Goal: Entertainment & Leisure: Consume media (video, audio)

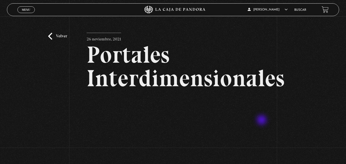
scroll to position [49, 0]
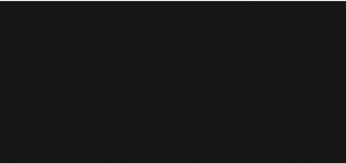
scroll to position [1036, 0]
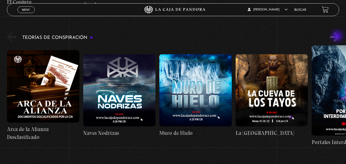
click at [338, 37] on button "»" at bounding box center [335, 37] width 9 height 9
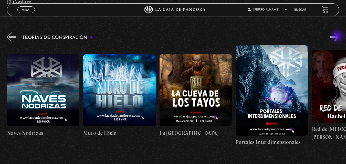
click at [338, 37] on button "»" at bounding box center [335, 37] width 9 height 9
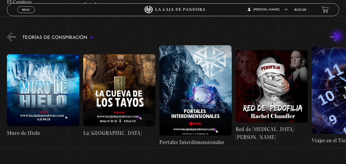
click at [338, 37] on button "»" at bounding box center [335, 37] width 9 height 9
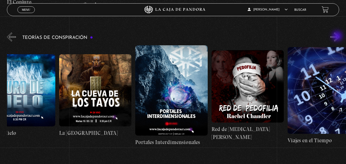
scroll to position [0, 191]
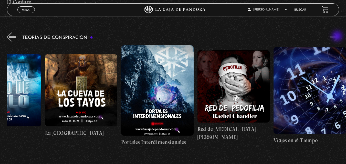
click at [338, 37] on button "»" at bounding box center [335, 37] width 9 height 9
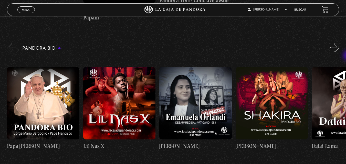
scroll to position [741, 0]
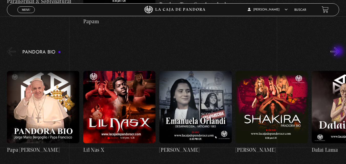
click at [339, 52] on button "»" at bounding box center [335, 51] width 9 height 9
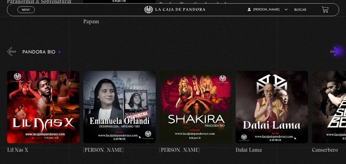
click at [339, 52] on button "»" at bounding box center [335, 51] width 9 height 9
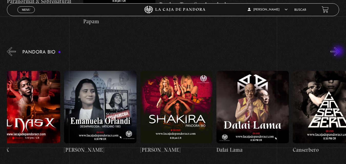
click at [339, 52] on button "»" at bounding box center [335, 51] width 9 height 9
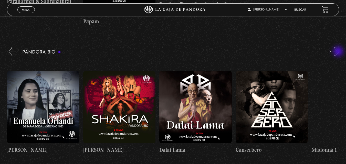
click at [339, 52] on button "»" at bounding box center [335, 51] width 9 height 9
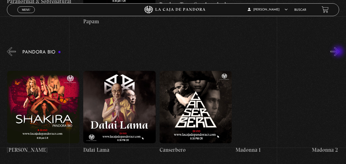
click at [339, 52] on button "»" at bounding box center [335, 51] width 9 height 9
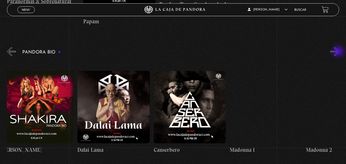
click at [339, 52] on button "»" at bounding box center [335, 51] width 9 height 9
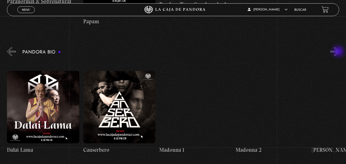
click at [339, 52] on button "»" at bounding box center [335, 51] width 9 height 9
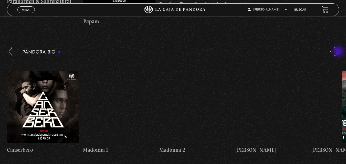
click at [339, 52] on button "»" at bounding box center [335, 51] width 9 height 9
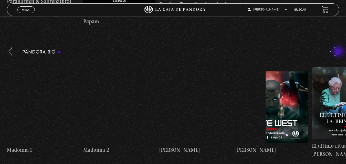
click at [339, 52] on button "»" at bounding box center [335, 51] width 9 height 9
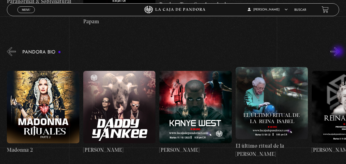
click at [339, 52] on button "»" at bounding box center [335, 51] width 9 height 9
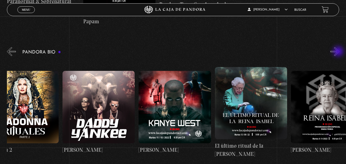
click at [339, 52] on button "»" at bounding box center [335, 51] width 9 height 9
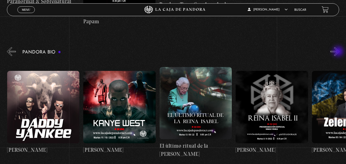
click at [339, 52] on button "»" at bounding box center [335, 51] width 9 height 9
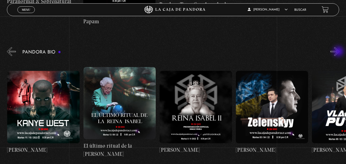
click at [339, 52] on button "»" at bounding box center [335, 51] width 9 height 9
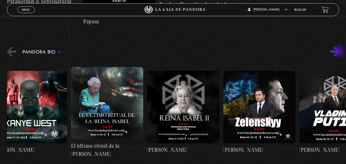
click at [339, 52] on button "»" at bounding box center [335, 51] width 9 height 9
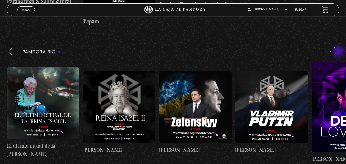
click at [339, 52] on button "»" at bounding box center [335, 51] width 9 height 9
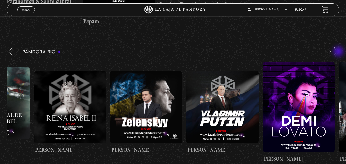
click at [339, 52] on button "»" at bounding box center [335, 51] width 9 height 9
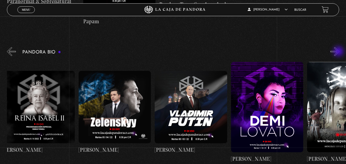
click at [339, 52] on button "»" at bounding box center [335, 51] width 9 height 9
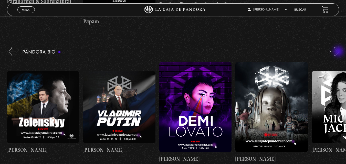
click at [339, 52] on button "»" at bounding box center [335, 51] width 9 height 9
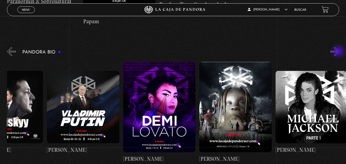
click at [339, 52] on button "»" at bounding box center [335, 51] width 9 height 9
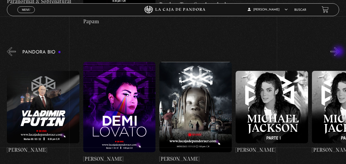
click at [339, 52] on button "»" at bounding box center [335, 51] width 9 height 9
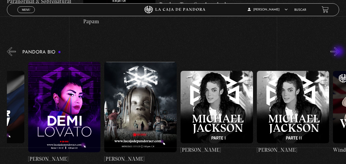
click at [339, 52] on button "»" at bounding box center [335, 51] width 9 height 9
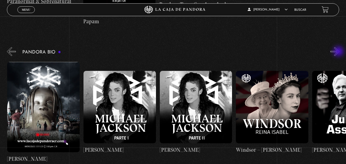
click at [339, 52] on button "»" at bounding box center [335, 51] width 9 height 9
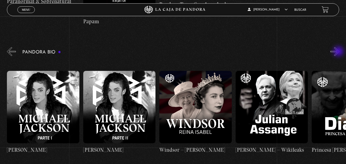
click at [339, 52] on button "»" at bounding box center [335, 51] width 9 height 9
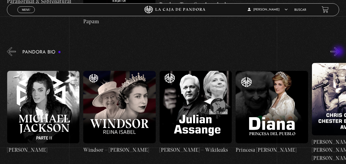
click at [339, 52] on button "»" at bounding box center [335, 51] width 9 height 9
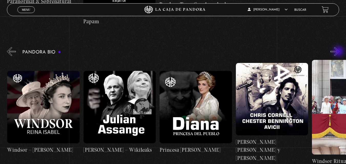
click at [339, 52] on button "»" at bounding box center [335, 51] width 9 height 9
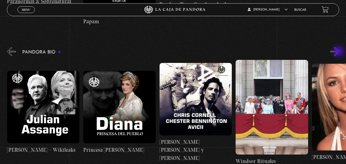
scroll to position [0, 1449]
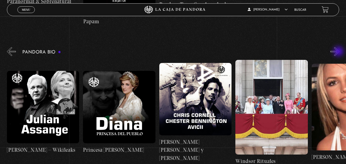
click at [339, 52] on button "»" at bounding box center [335, 51] width 9 height 9
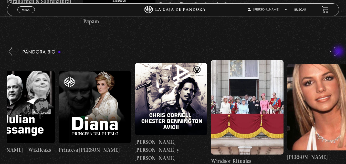
scroll to position [0, 1487]
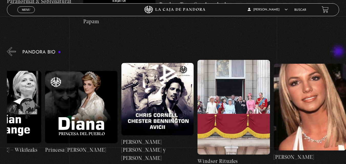
click at [339, 52] on button "»" at bounding box center [335, 51] width 9 height 9
click at [340, 52] on button "»" at bounding box center [335, 51] width 9 height 9
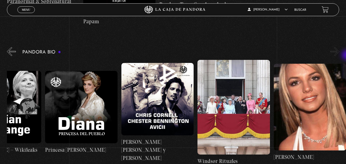
drag, startPoint x: 343, startPoint y: 52, endPoint x: 349, endPoint y: 58, distance: 8.7
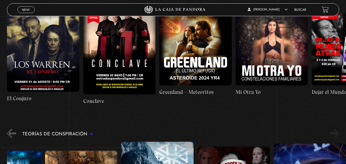
scroll to position [916, 0]
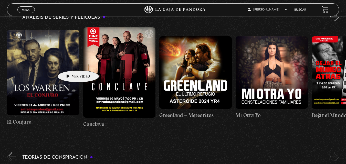
click at [70, 63] on figure at bounding box center [43, 72] width 73 height 85
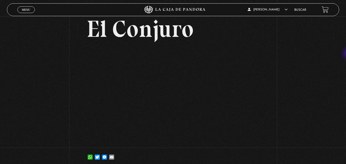
scroll to position [26, 0]
